Goal: Transaction & Acquisition: Purchase product/service

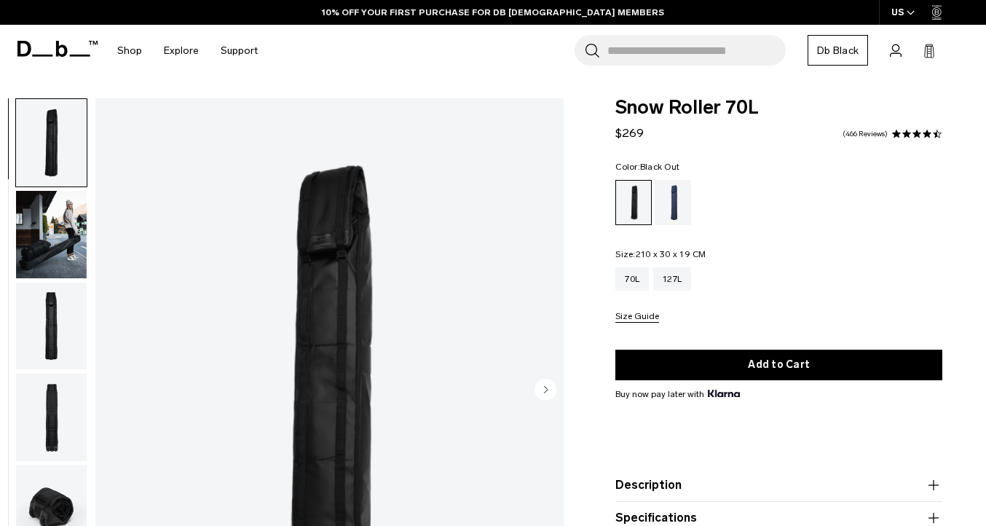
click at [37, 224] on img "button" at bounding box center [51, 234] width 71 height 87
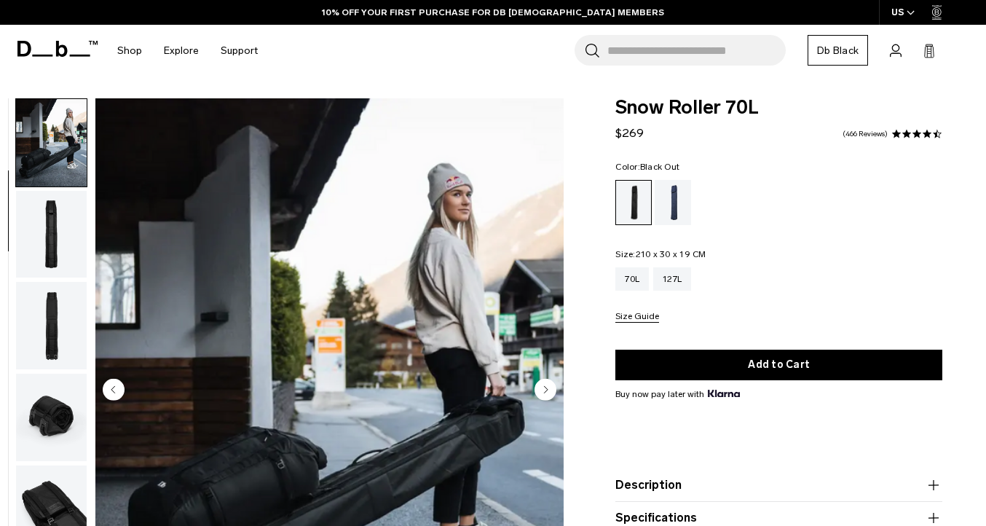
scroll to position [145, 0]
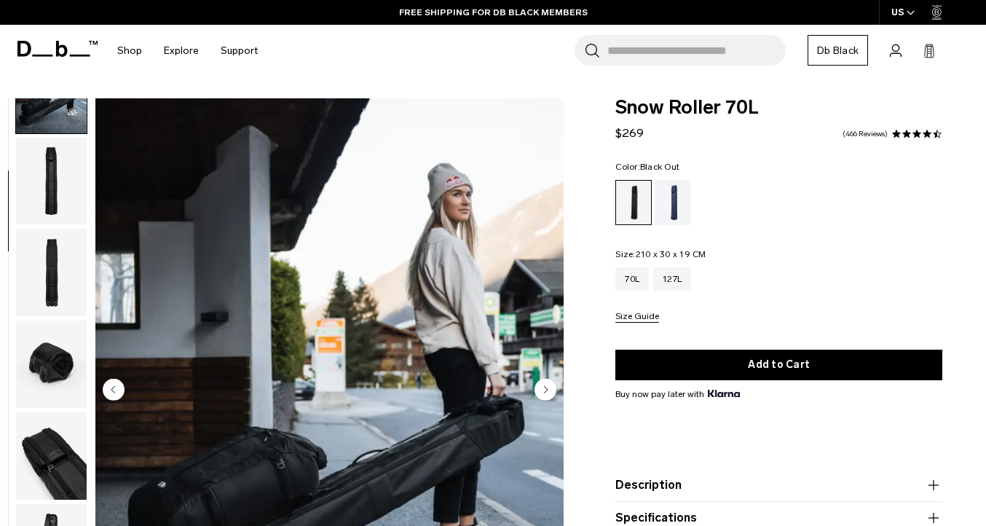
click at [55, 213] on img "button" at bounding box center [51, 181] width 71 height 87
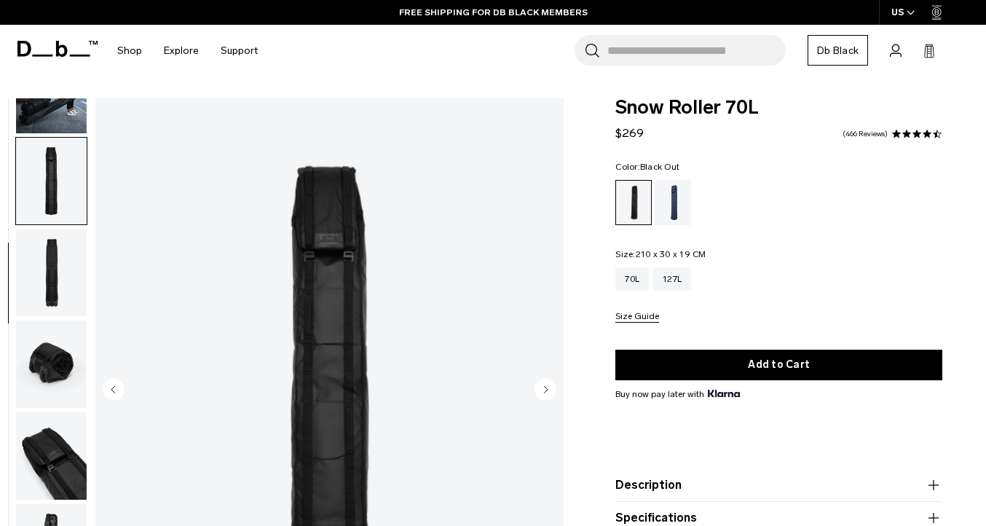
scroll to position [0, 0]
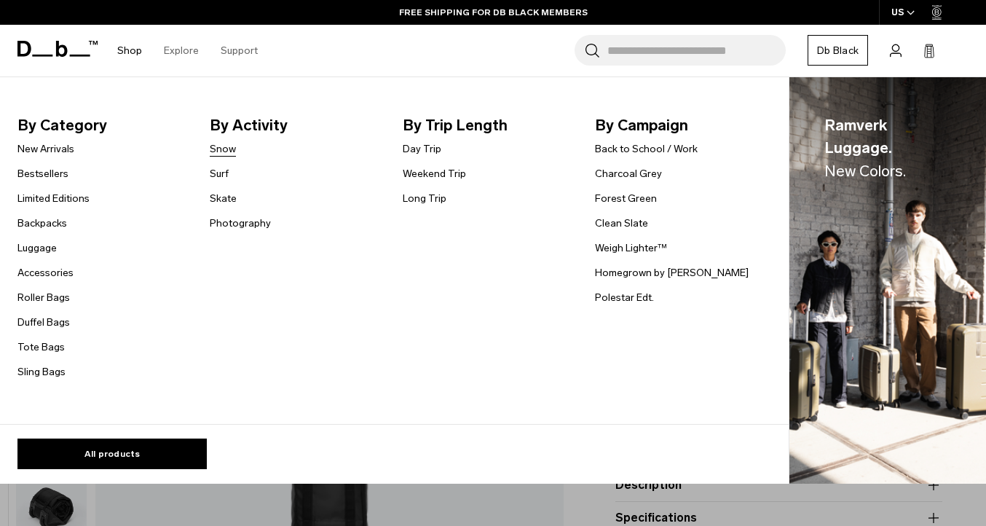
click at [225, 147] on link "Snow" at bounding box center [223, 148] width 26 height 15
